Goal: Communication & Community: Answer question/provide support

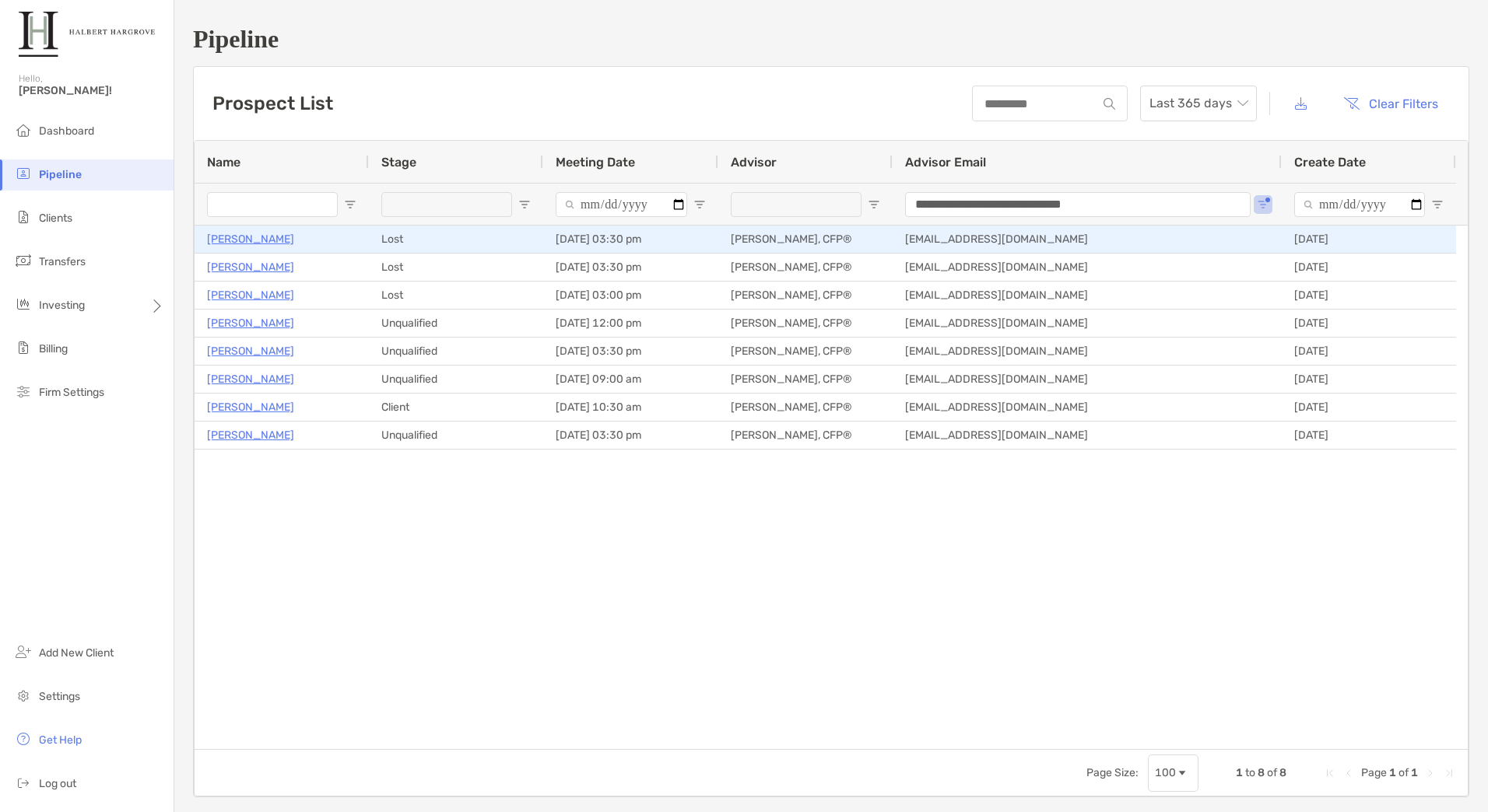
click at [278, 237] on p "[PERSON_NAME]" at bounding box center [251, 239] width 87 height 20
click at [262, 239] on p "[PERSON_NAME]" at bounding box center [251, 239] width 87 height 20
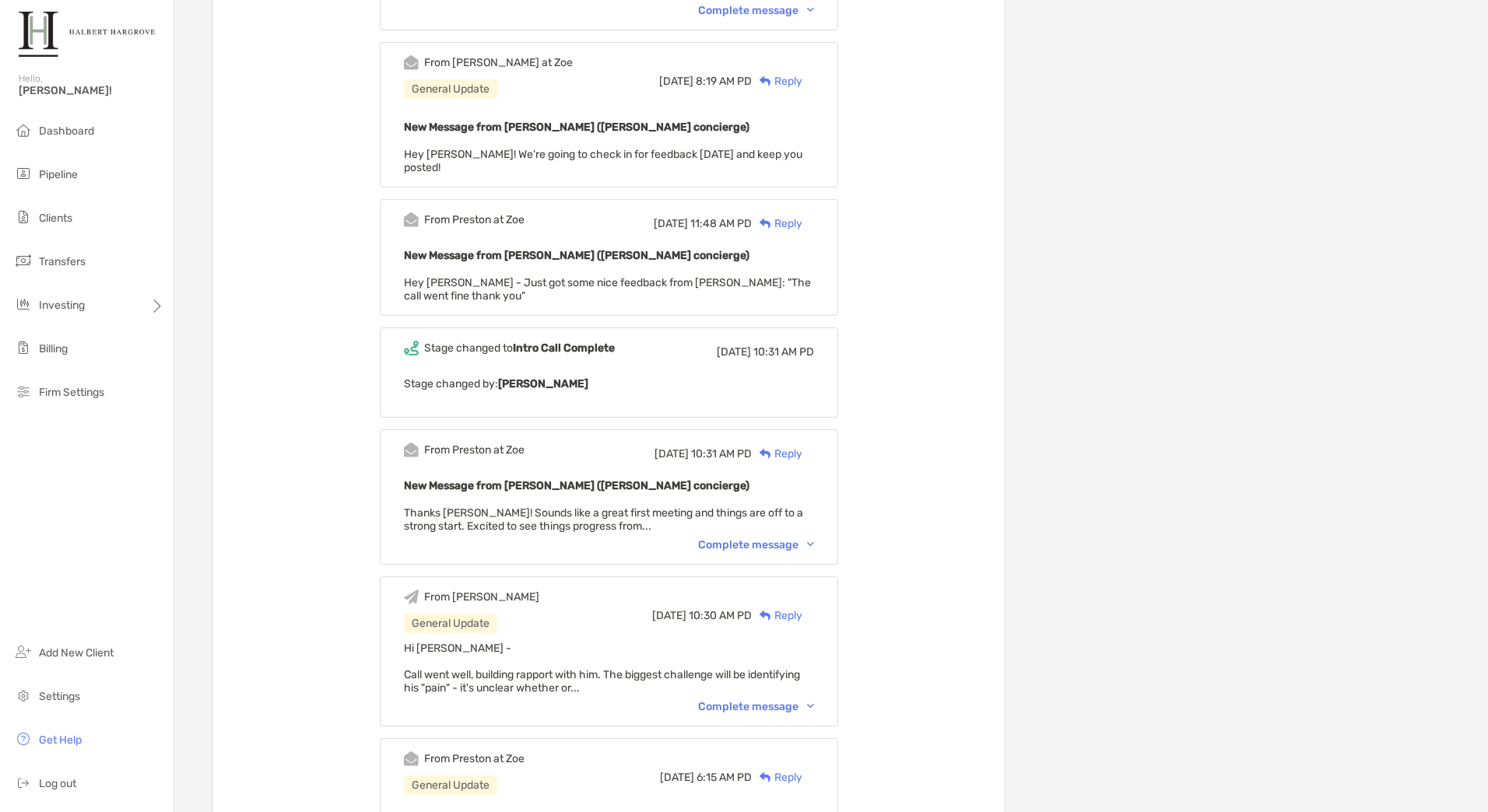
scroll to position [1245, 0]
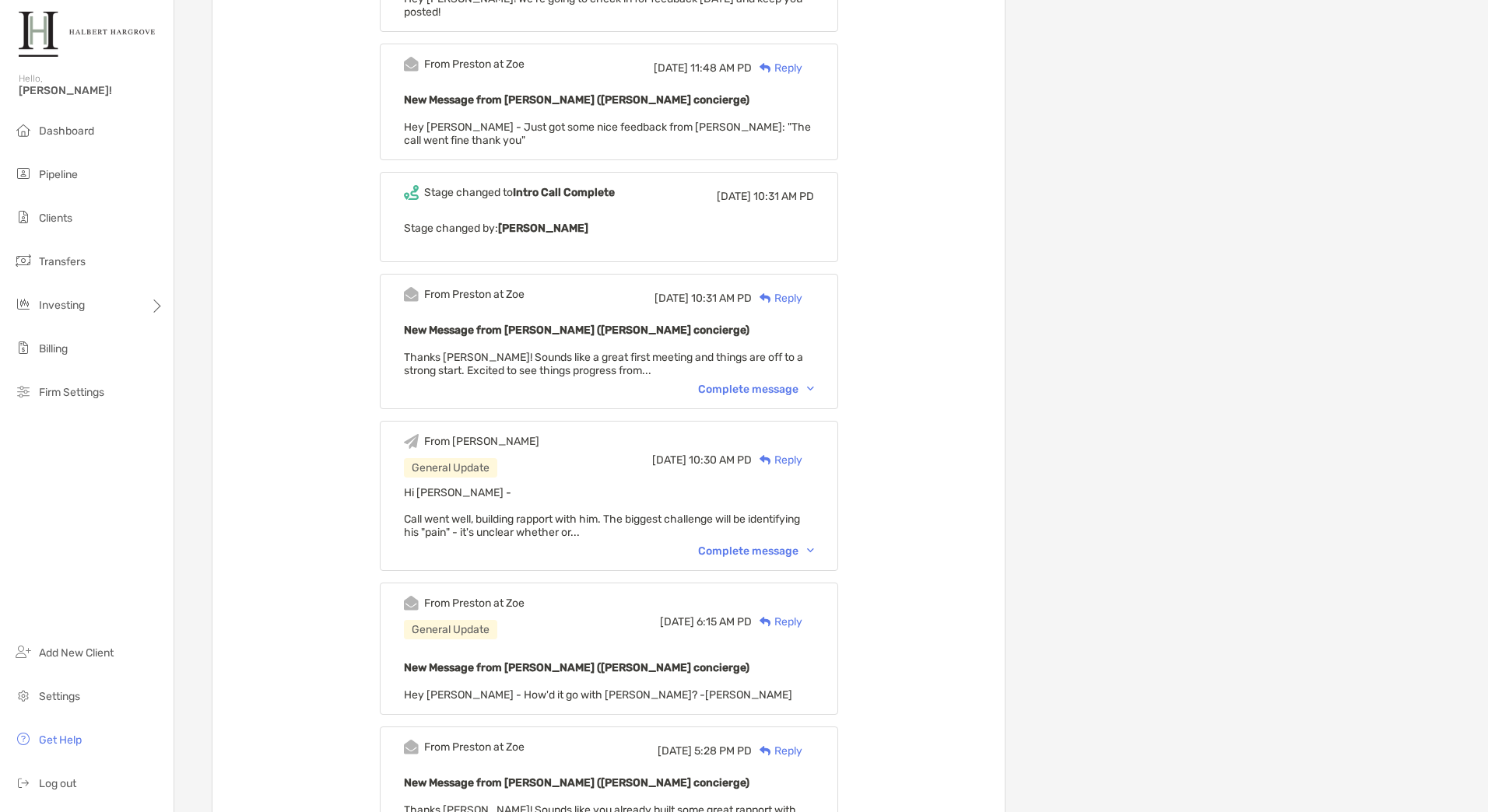
click at [780, 544] on div "Complete message" at bounding box center [756, 551] width 116 height 14
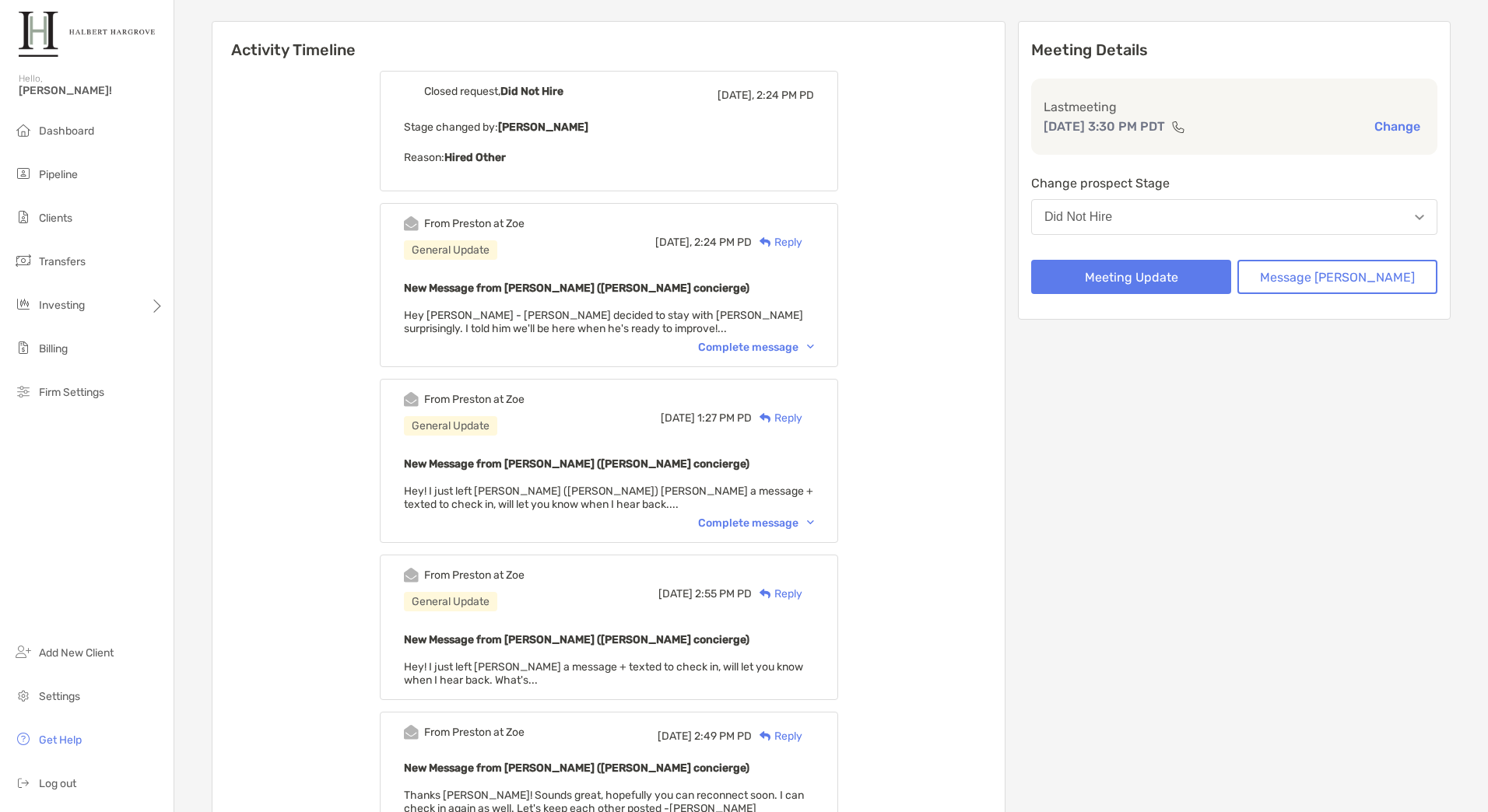
scroll to position [0, 0]
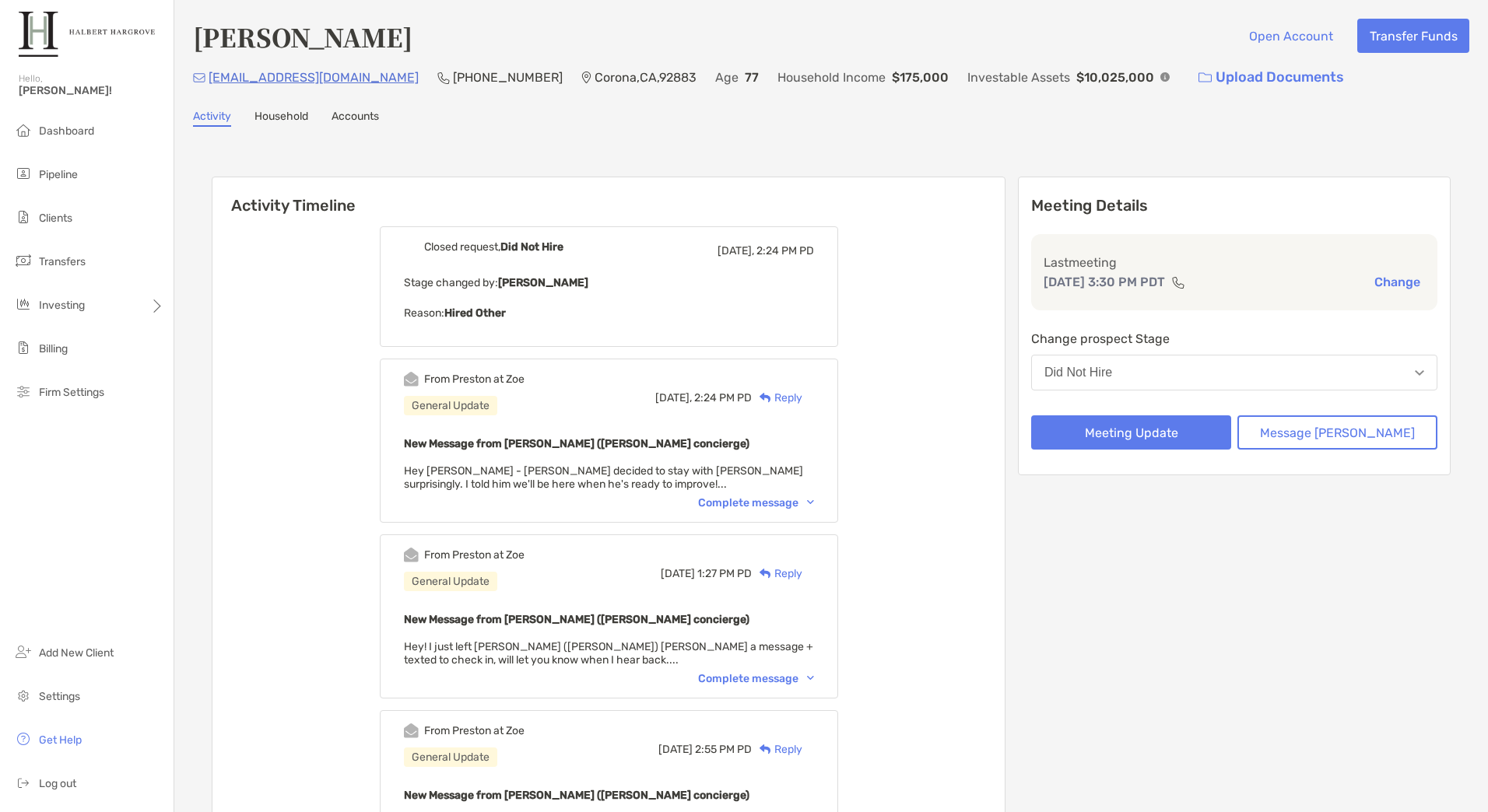
click at [802, 399] on div "Reply" at bounding box center [776, 397] width 50 height 16
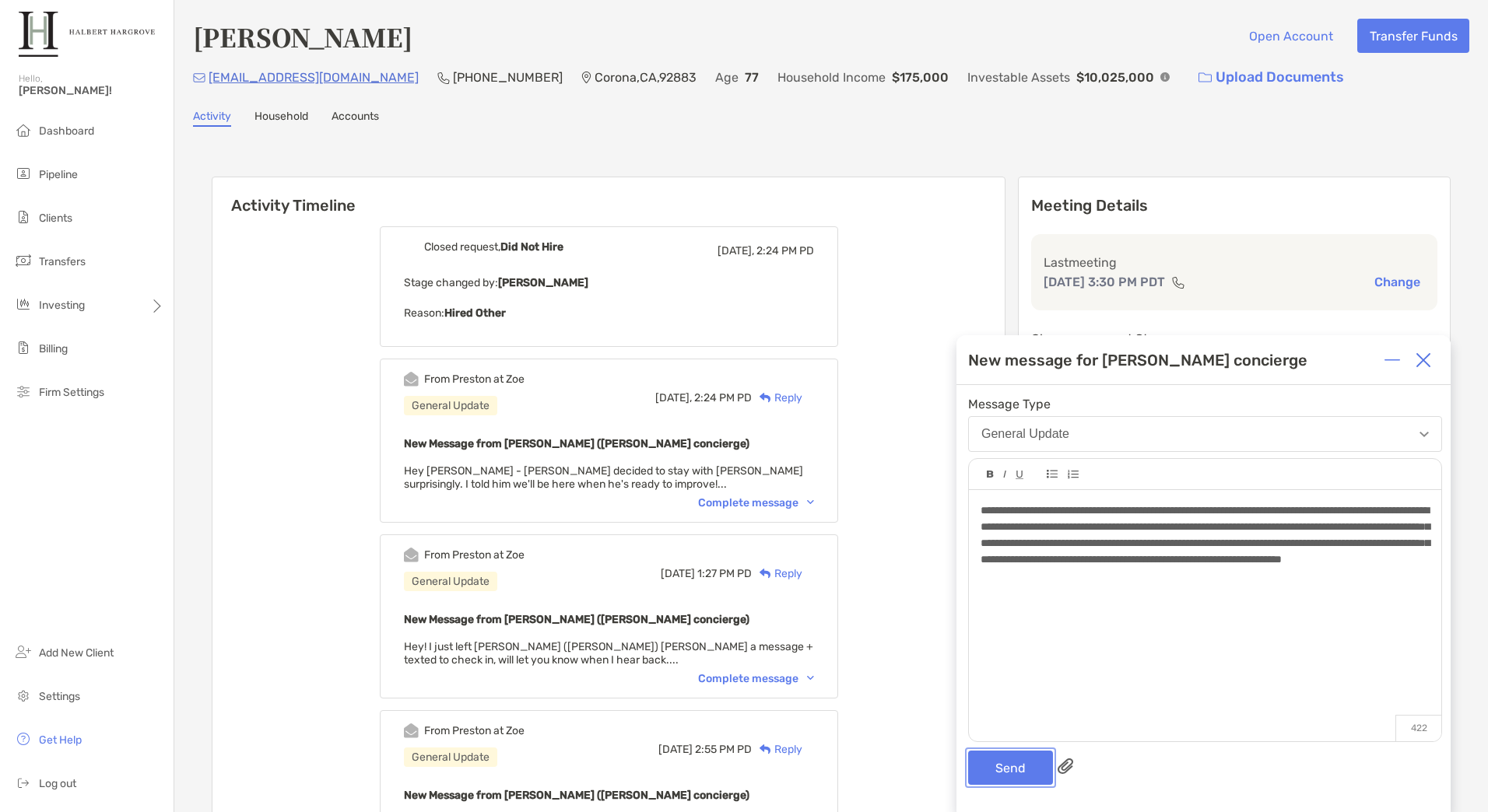
click at [1019, 772] on button "Send" at bounding box center [1011, 768] width 85 height 34
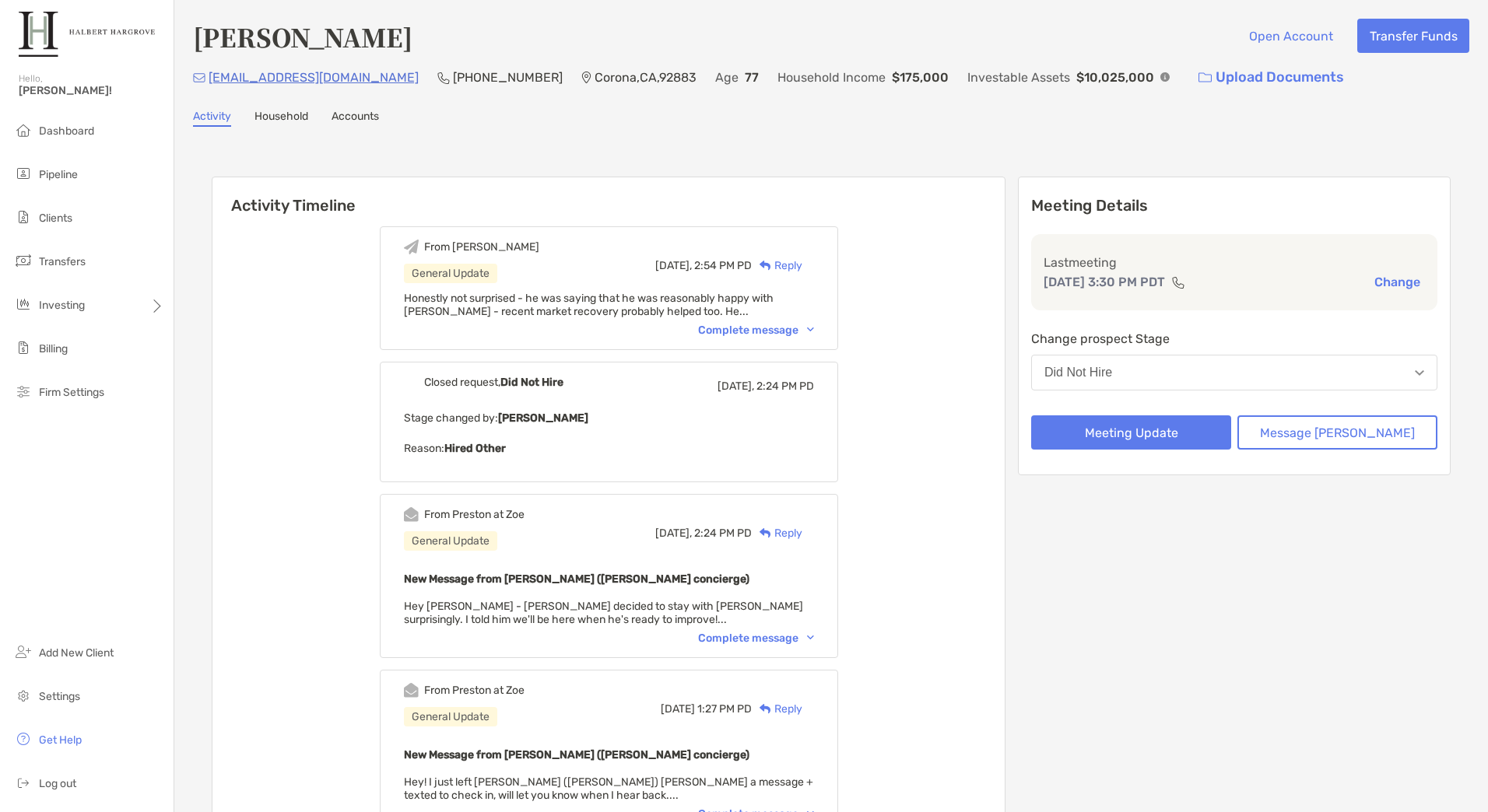
click at [753, 327] on div "Complete message" at bounding box center [756, 331] width 116 height 14
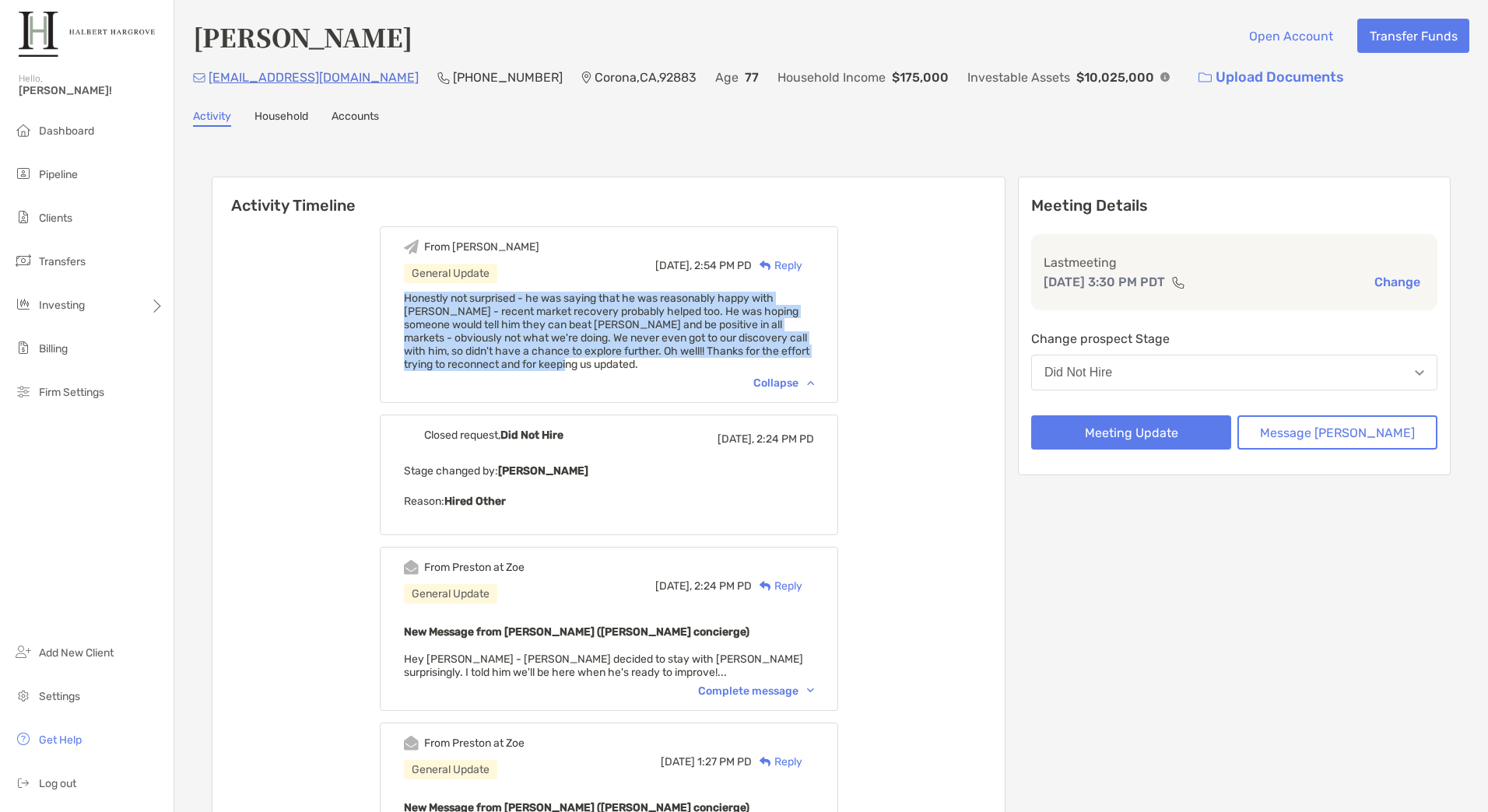
drag, startPoint x: 425, startPoint y: 292, endPoint x: 562, endPoint y: 361, distance: 153.4
click at [562, 361] on div "From [PERSON_NAME] General Update [DATE], 2:54 PM PD Reply Honestly not surpris…" at bounding box center [609, 314] width 459 height 176
copy span "Honestly not surprised - he was saying that he was reasonably happy with [PERSO…"
